Goal: Transaction & Acquisition: Purchase product/service

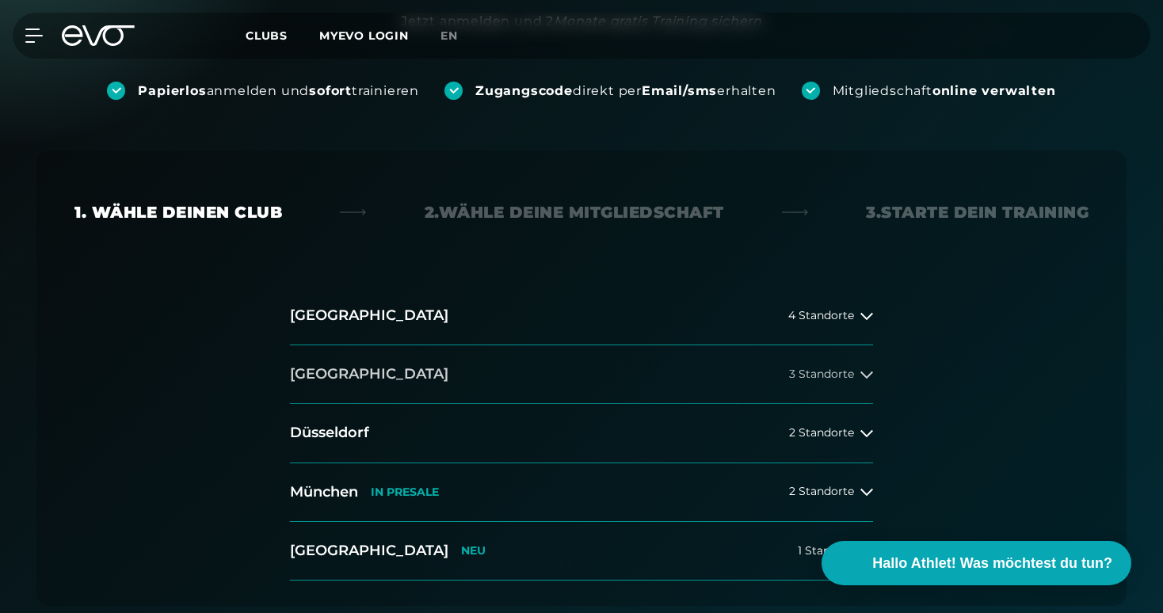
click at [805, 372] on span "3 Standorte" at bounding box center [821, 374] width 65 height 12
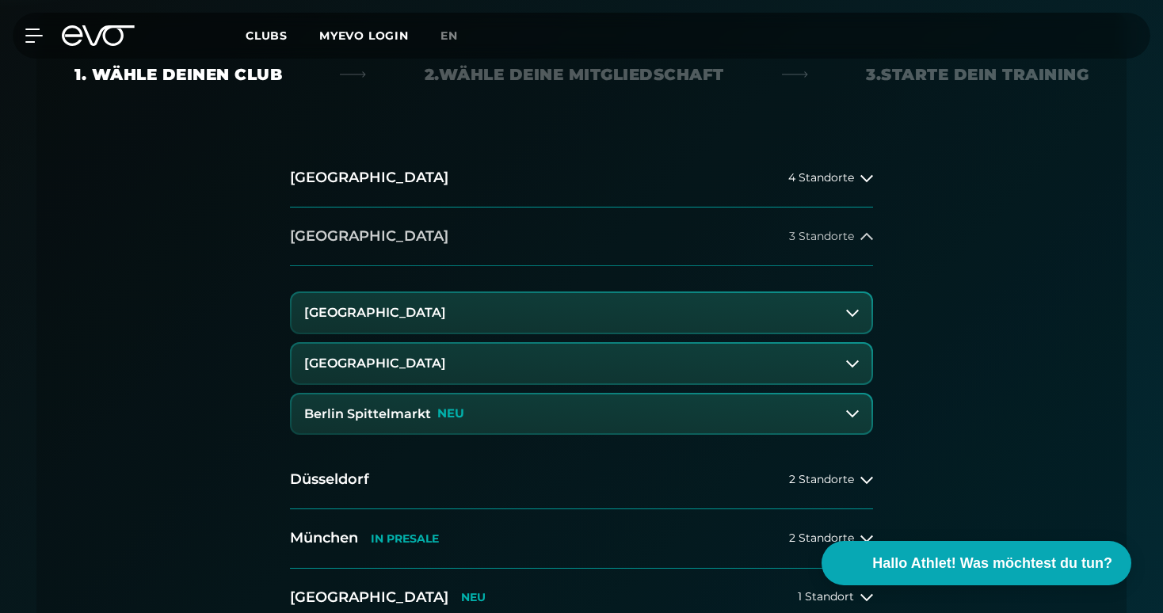
scroll to position [338, 0]
click at [850, 360] on icon at bounding box center [852, 363] width 13 height 13
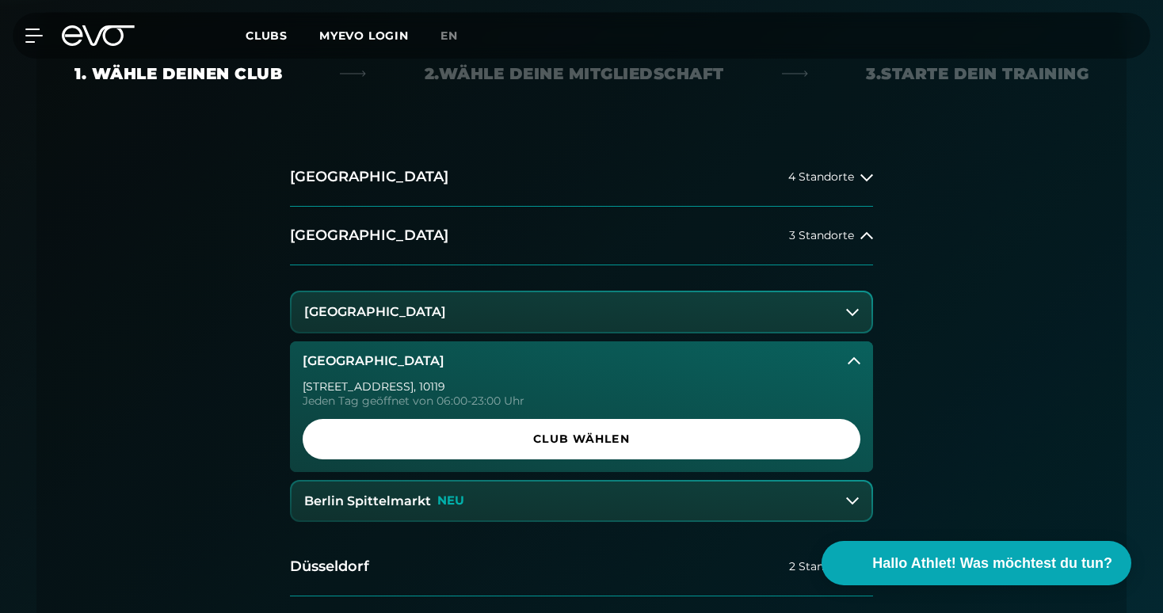
click at [850, 360] on icon at bounding box center [854, 361] width 13 height 13
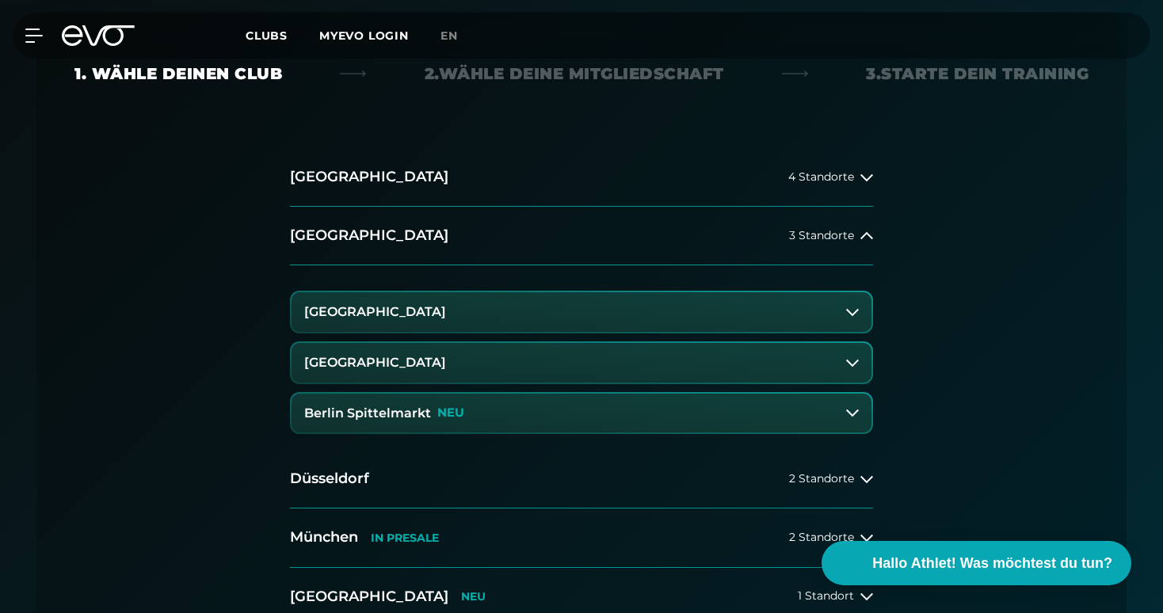
click at [850, 404] on button "Berlin Spittelmarkt NEU" at bounding box center [582, 414] width 580 height 40
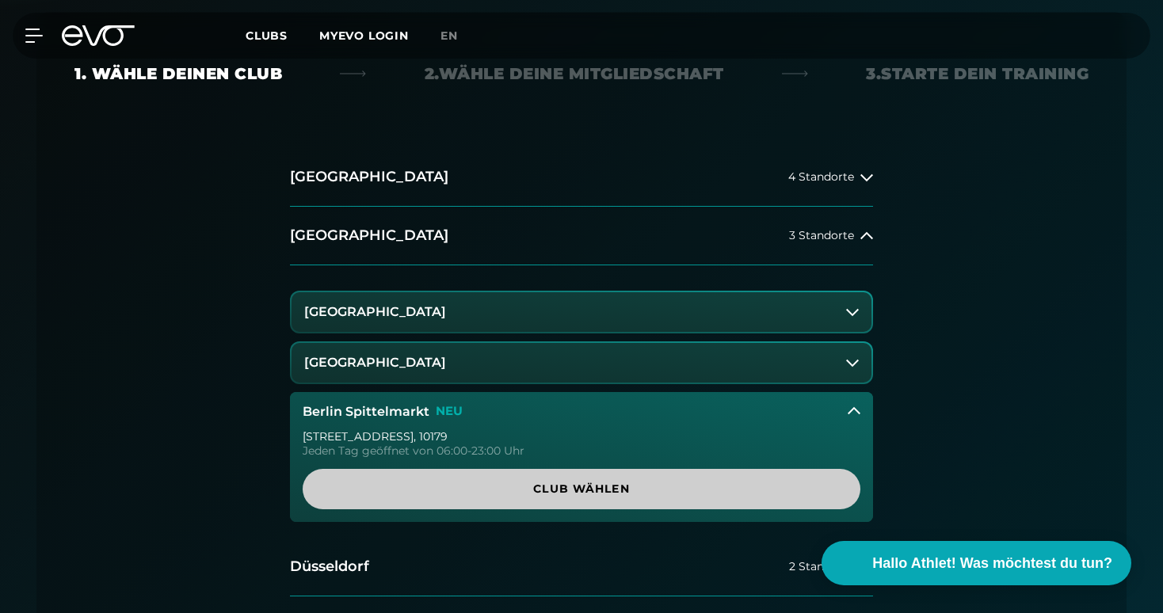
click at [598, 488] on span "Club wählen" at bounding box center [582, 489] width 482 height 17
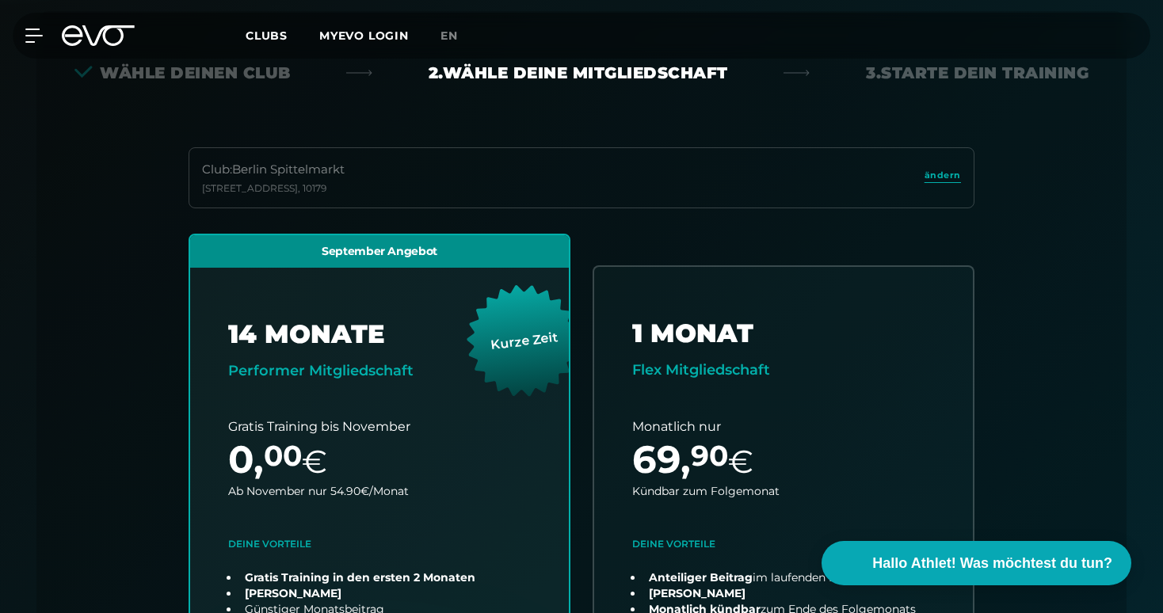
scroll to position [350, 0]
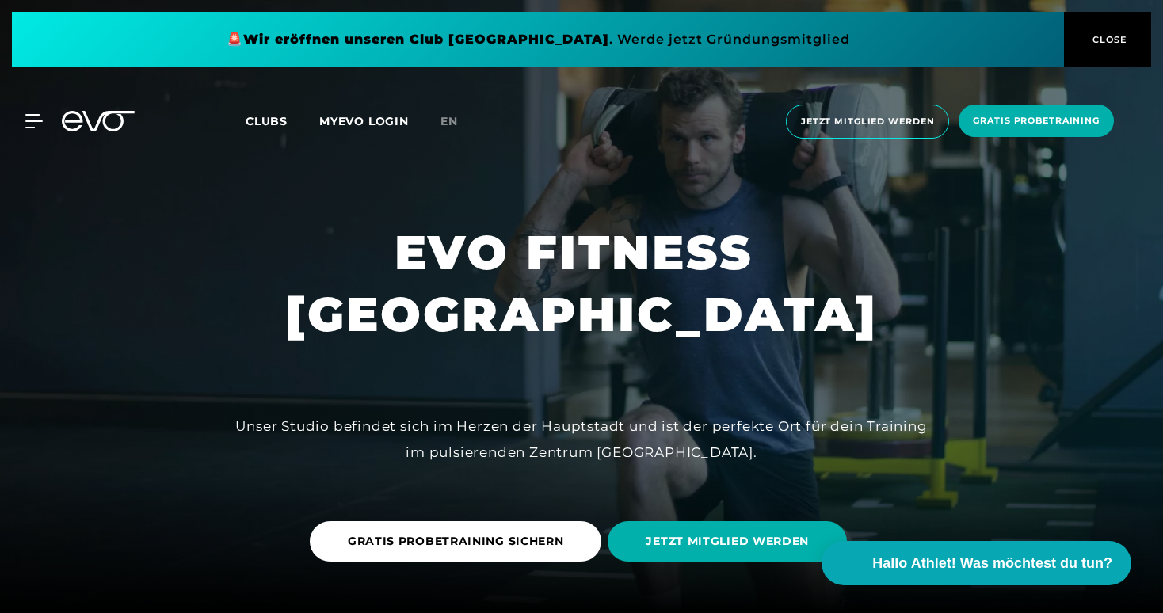
click at [272, 122] on span "Clubs" at bounding box center [267, 121] width 42 height 14
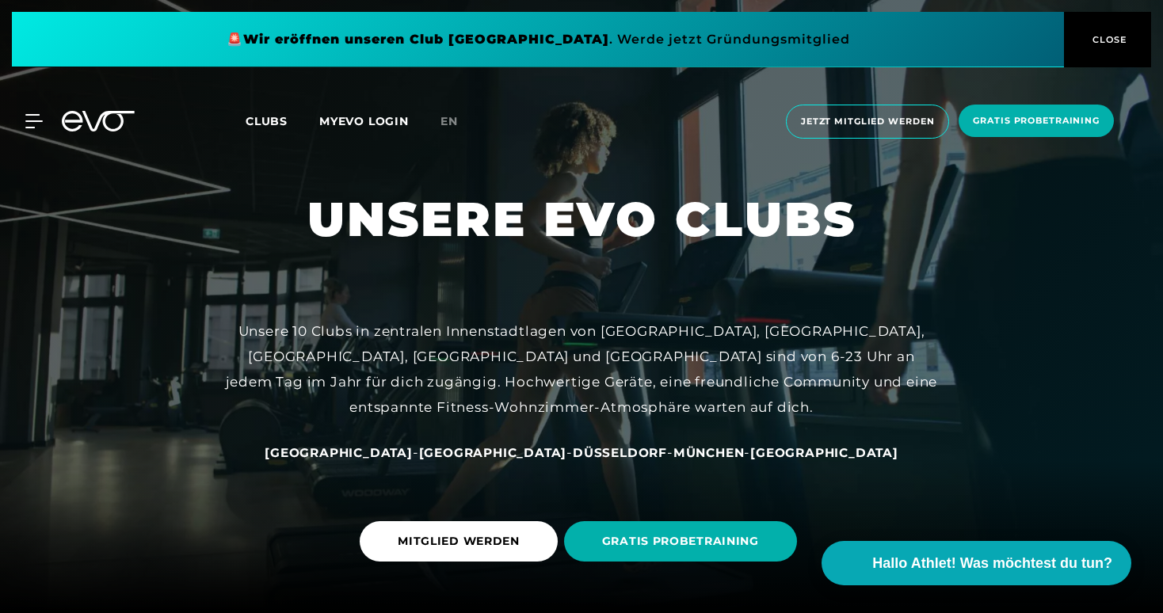
click at [1113, 35] on span "CLOSE" at bounding box center [1108, 39] width 39 height 14
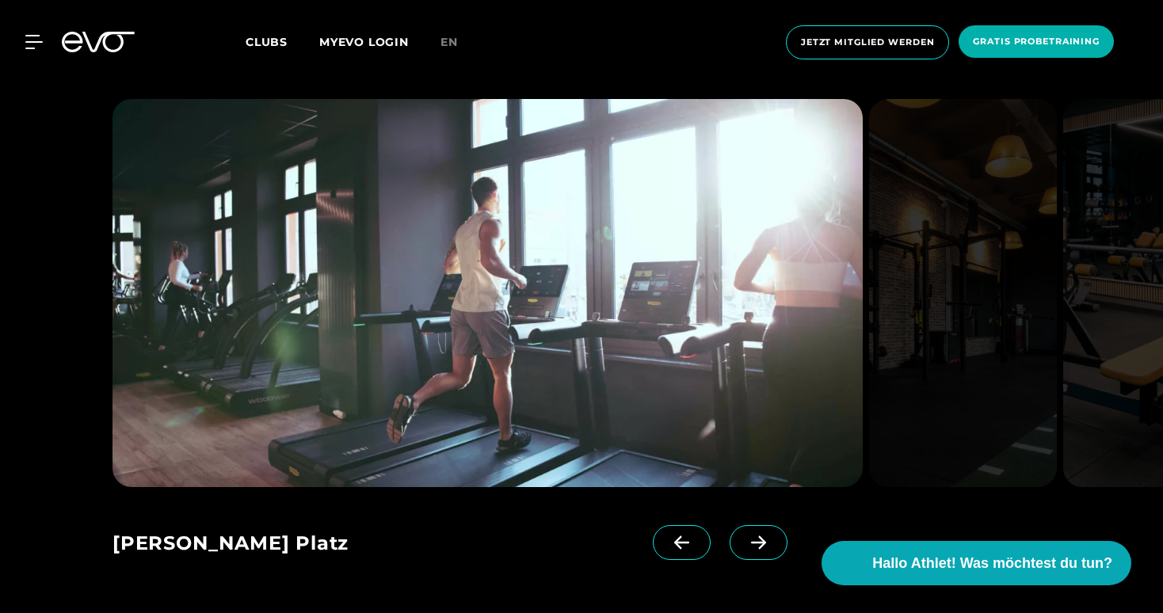
scroll to position [2010, 0]
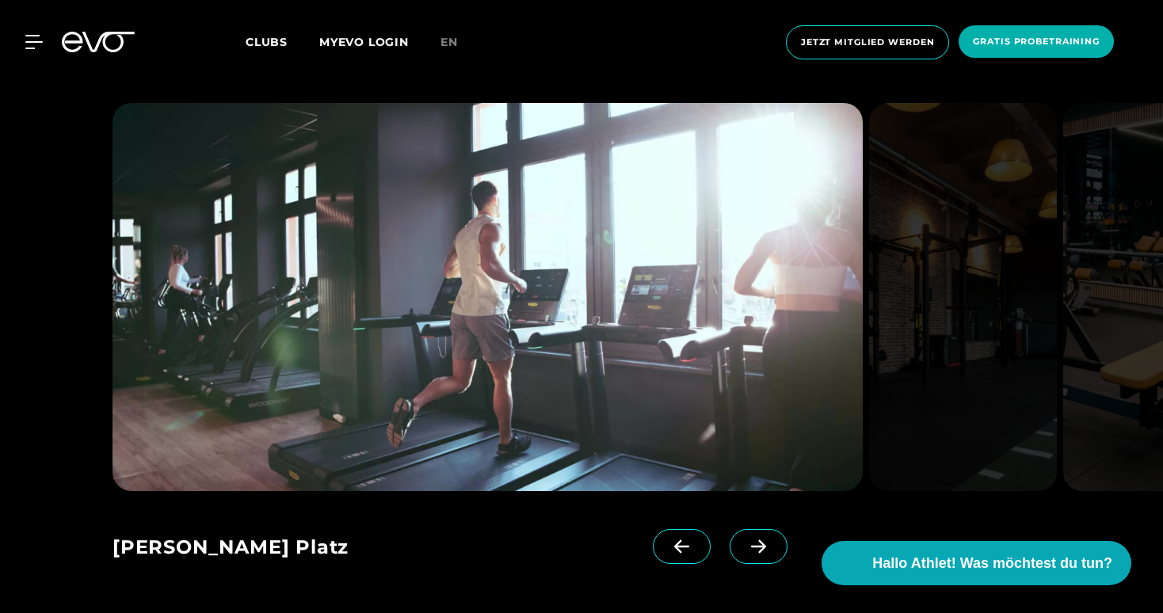
click at [745, 540] on icon at bounding box center [759, 547] width 28 height 14
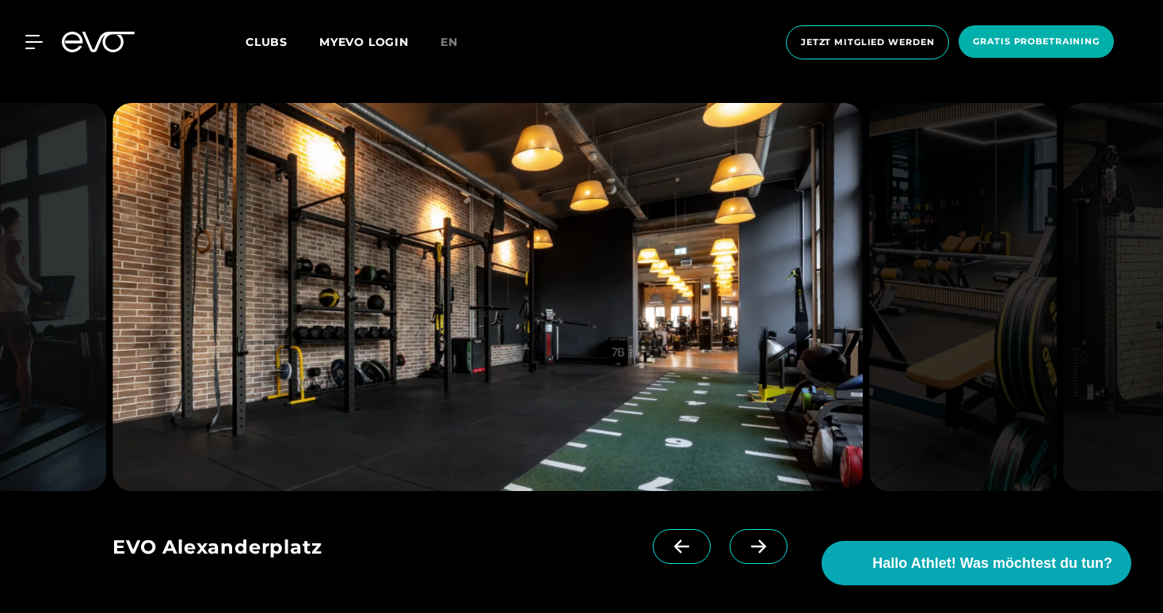
click at [745, 540] on icon at bounding box center [759, 547] width 28 height 14
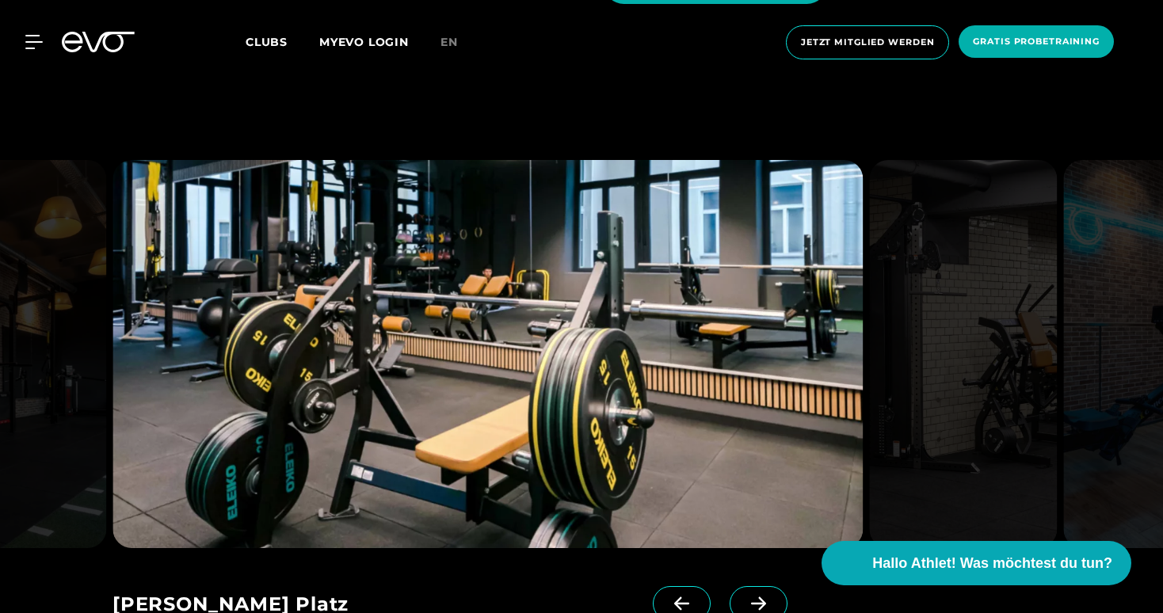
scroll to position [1953, 0]
click at [745, 598] on icon at bounding box center [759, 605] width 28 height 14
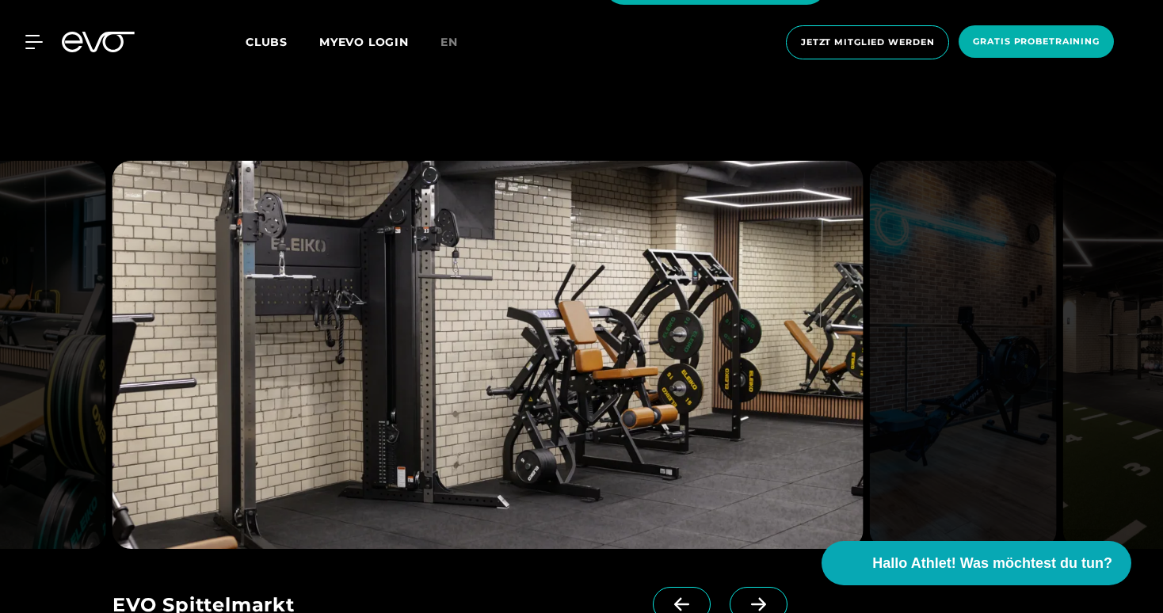
click at [745, 598] on icon at bounding box center [759, 605] width 28 height 14
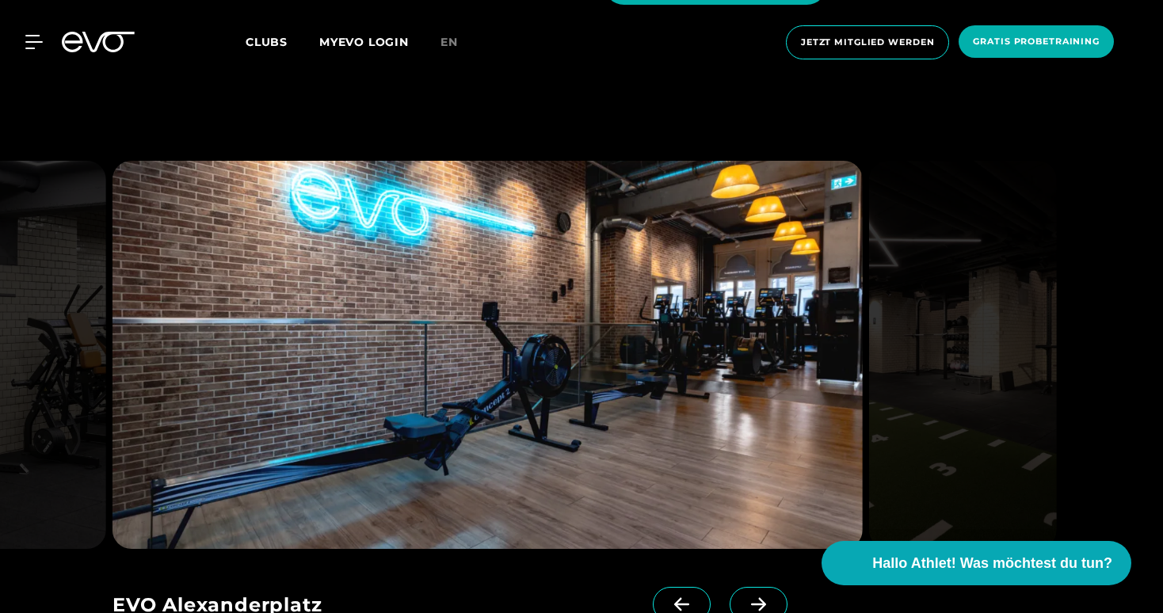
click at [745, 598] on icon at bounding box center [759, 605] width 28 height 14
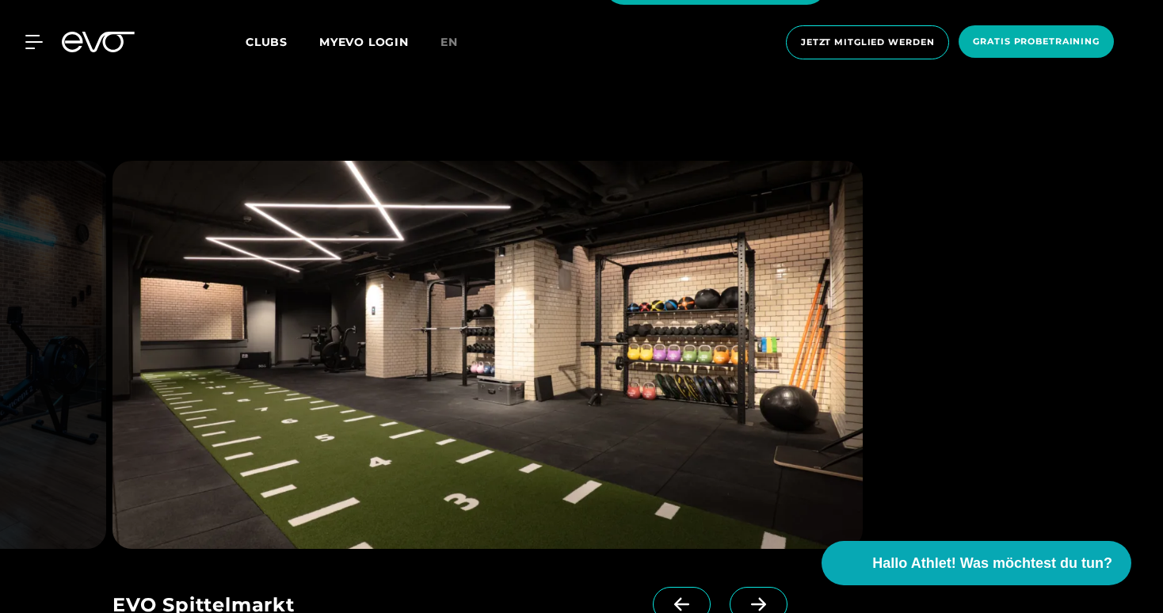
click at [745, 598] on icon at bounding box center [759, 605] width 28 height 14
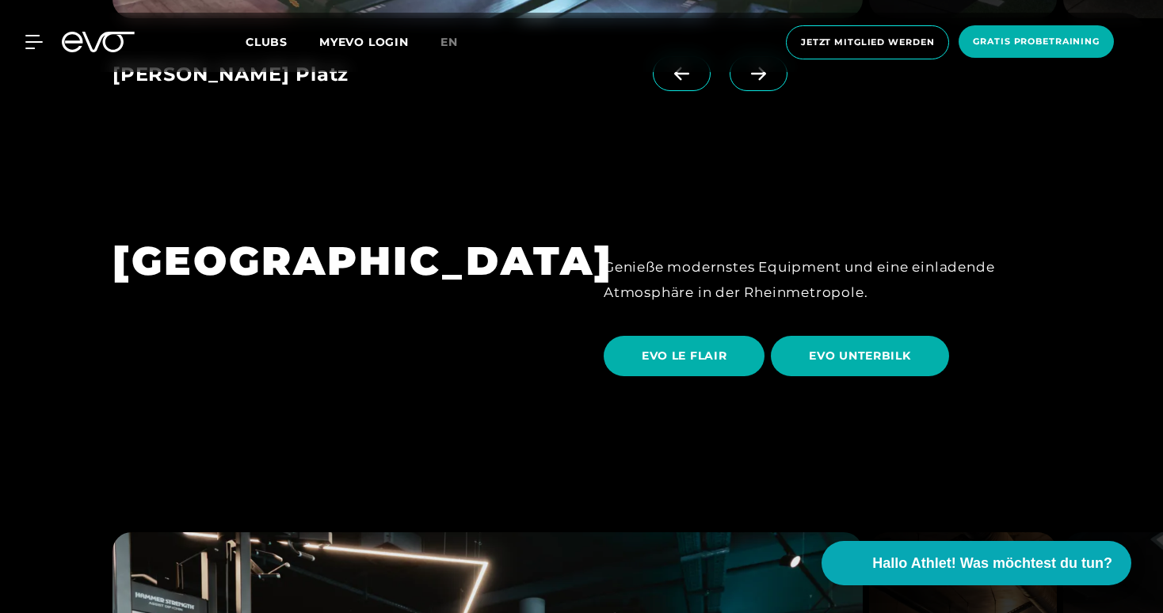
scroll to position [2492, 0]
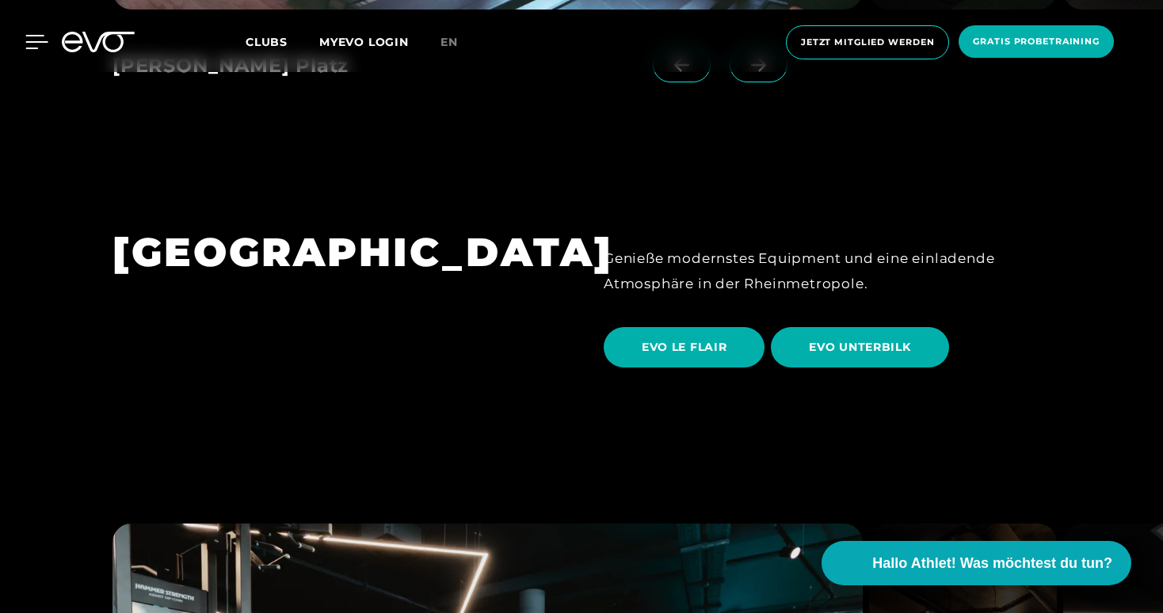
click at [32, 46] on icon at bounding box center [36, 42] width 23 height 14
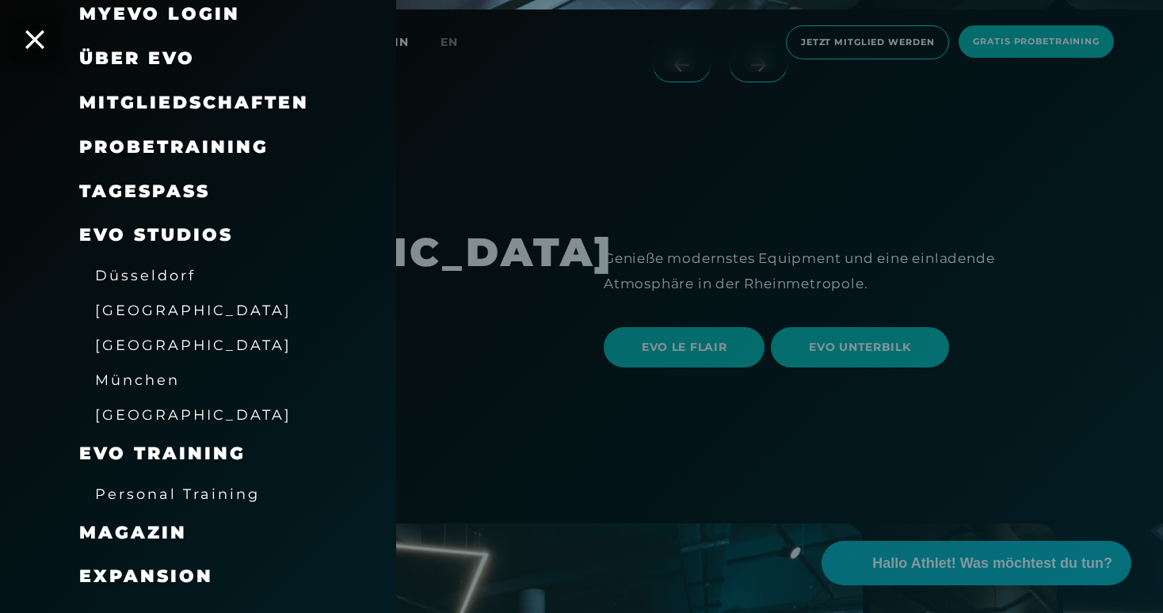
scroll to position [162, 0]
